Goal: Task Accomplishment & Management: Complete application form

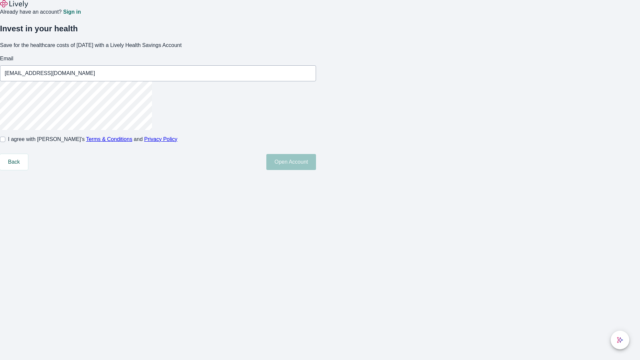
click at [5, 142] on input "I agree with Lively’s Terms & Conditions and Privacy Policy" at bounding box center [2, 139] width 5 height 5
checkbox input "true"
click at [316, 170] on button "Open Account" at bounding box center [291, 162] width 50 height 16
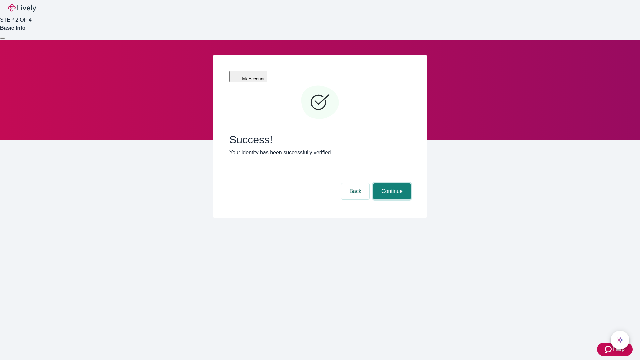
click at [391, 183] on button "Continue" at bounding box center [391, 191] width 37 height 16
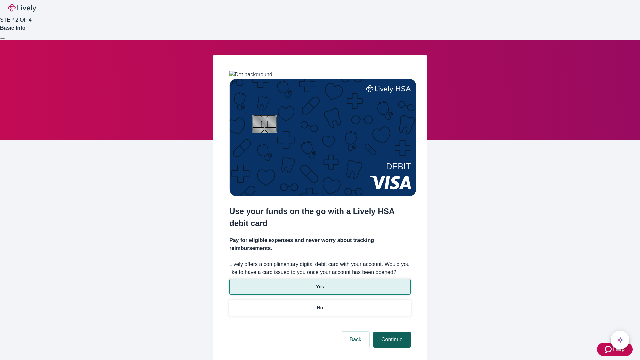
click at [320, 283] on p "Yes" at bounding box center [320, 286] width 8 height 7
click at [391, 332] on button "Continue" at bounding box center [391, 340] width 37 height 16
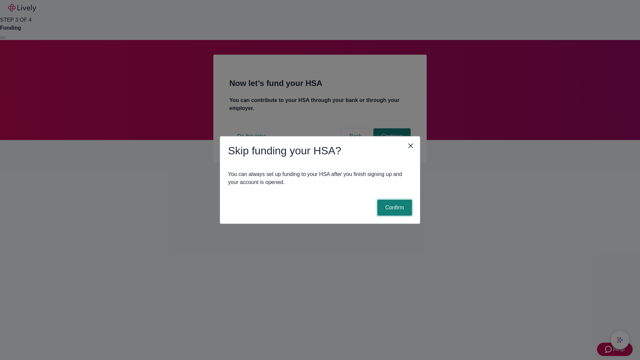
click at [394, 208] on button "Confirm" at bounding box center [394, 208] width 35 height 16
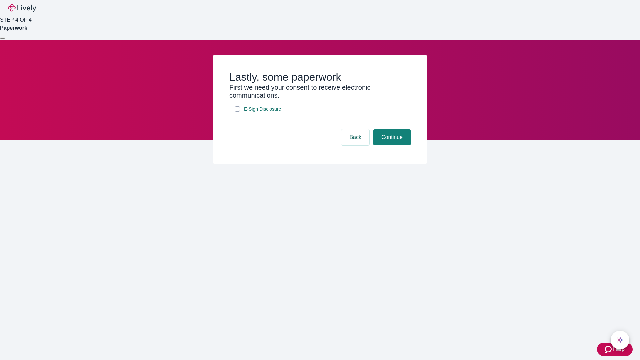
click at [237, 112] on input "E-Sign Disclosure" at bounding box center [237, 108] width 5 height 5
checkbox input "true"
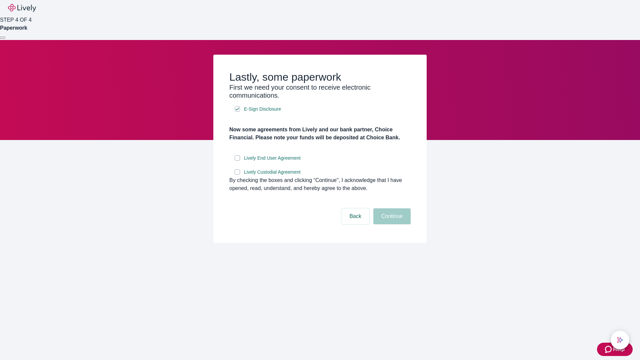
click at [237, 161] on input "Lively End User Agreement" at bounding box center [237, 157] width 5 height 5
checkbox input "true"
click at [237, 175] on input "Lively Custodial Agreement" at bounding box center [237, 171] width 5 height 5
checkbox input "true"
click at [391, 224] on button "Continue" at bounding box center [391, 216] width 37 height 16
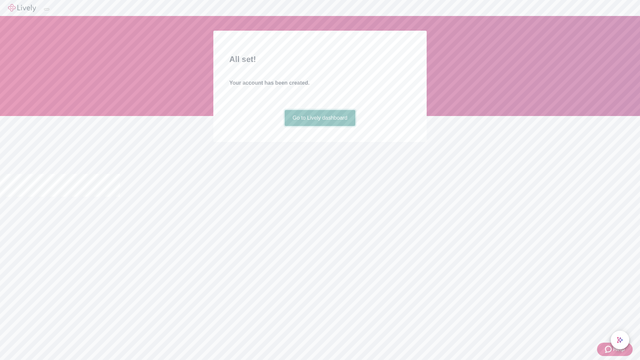
click at [320, 126] on link "Go to Lively dashboard" at bounding box center [320, 118] width 71 height 16
